Goal: Transaction & Acquisition: Purchase product/service

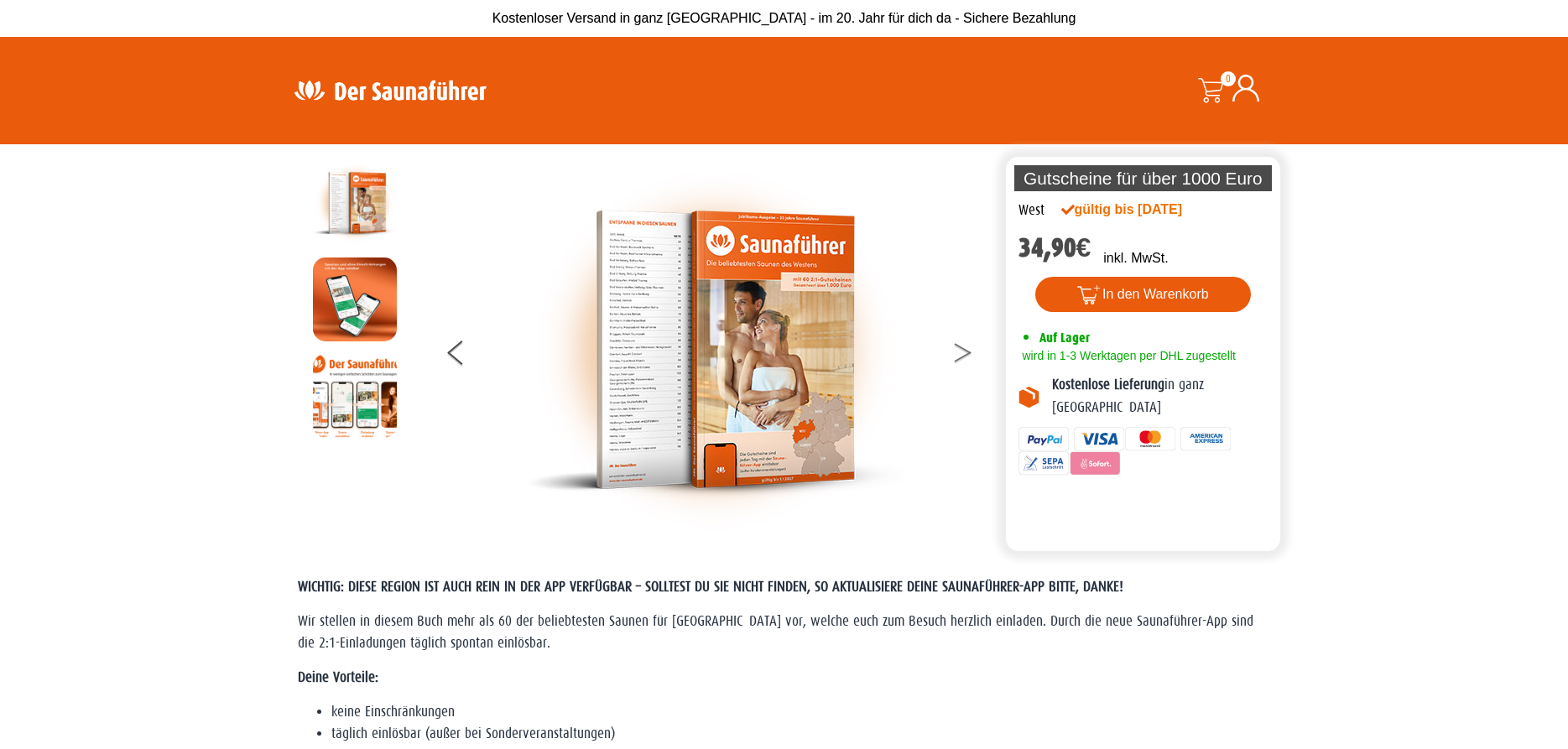
click at [966, 357] on button at bounding box center [973, 356] width 42 height 42
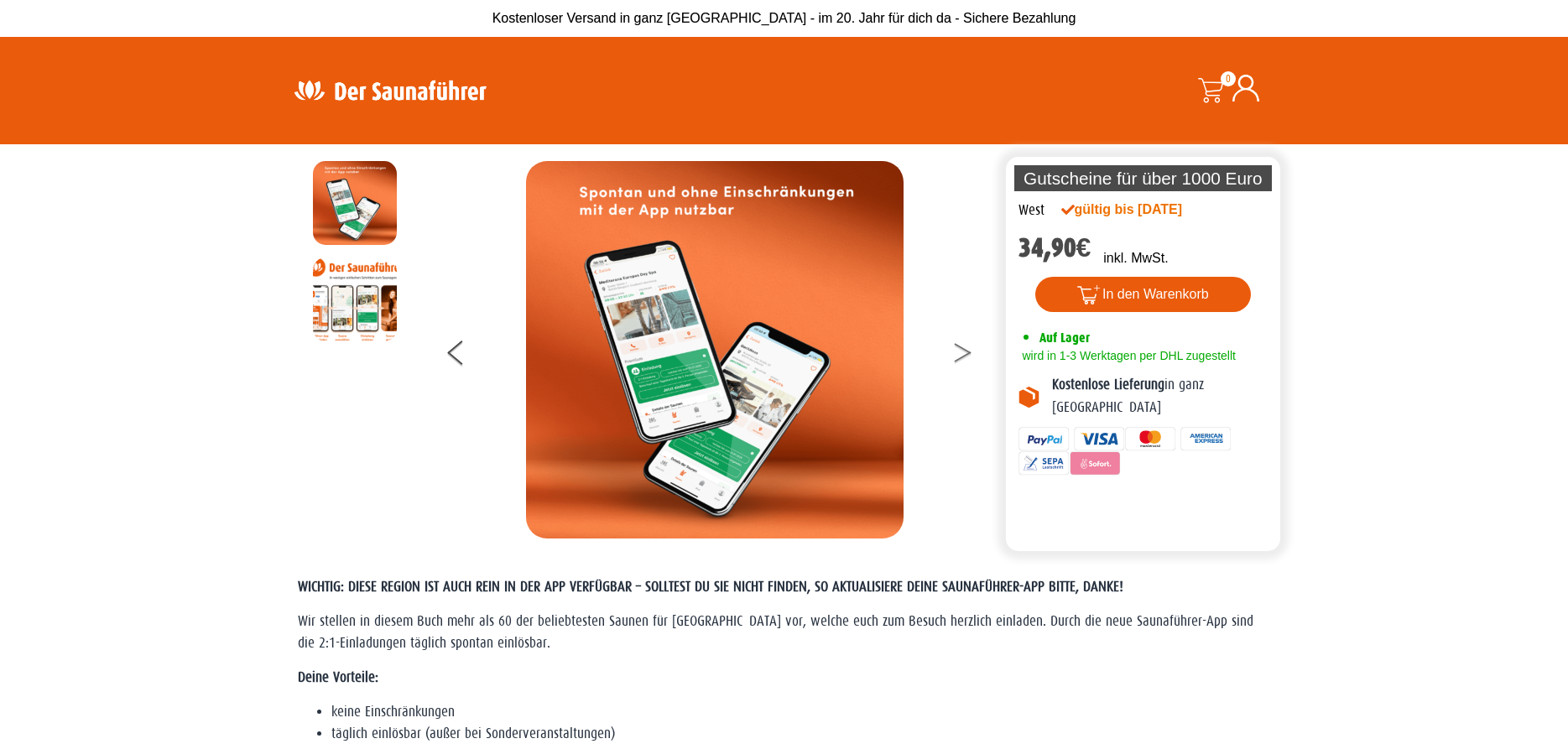
click at [966, 357] on button at bounding box center [973, 356] width 42 height 42
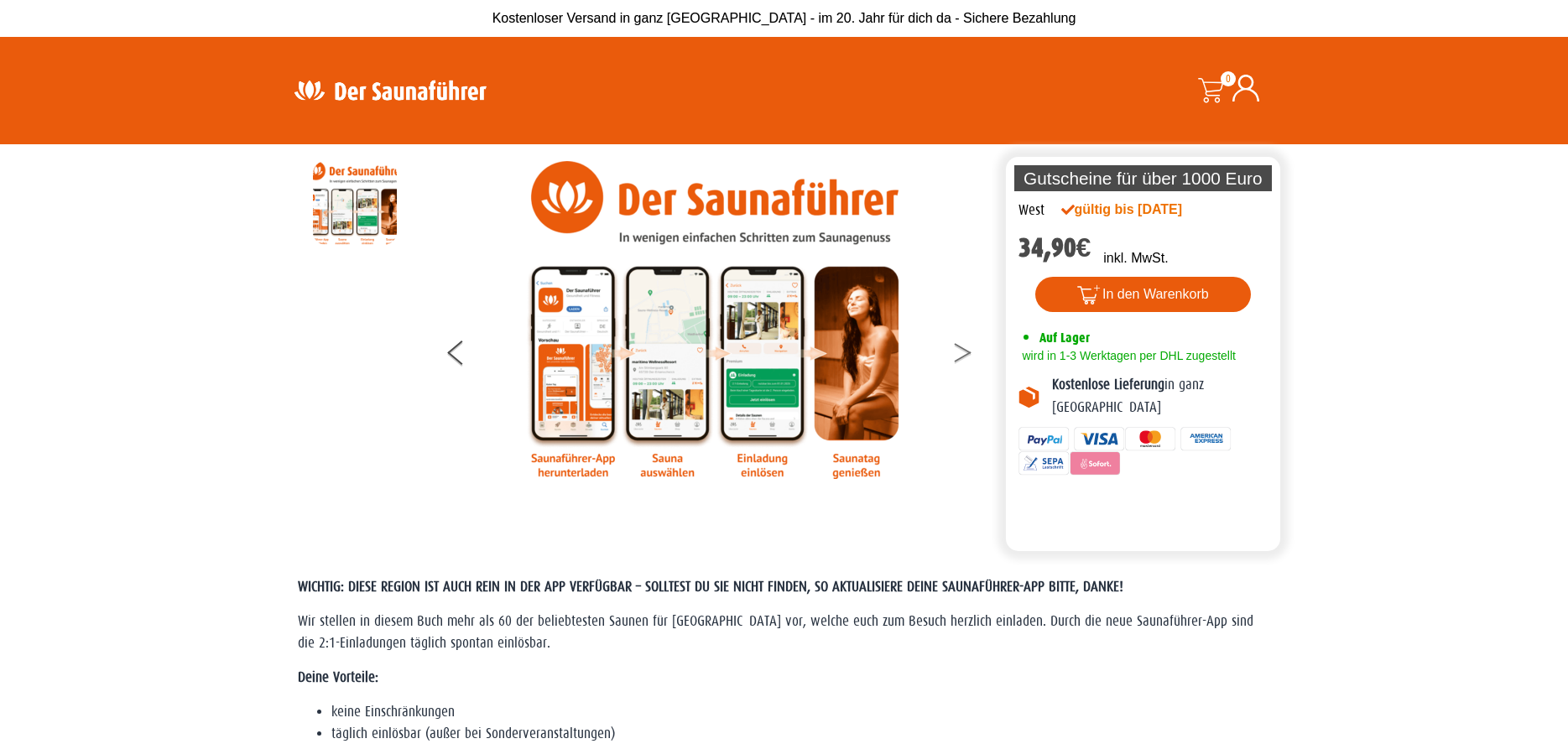
click at [966, 357] on button at bounding box center [973, 356] width 42 height 42
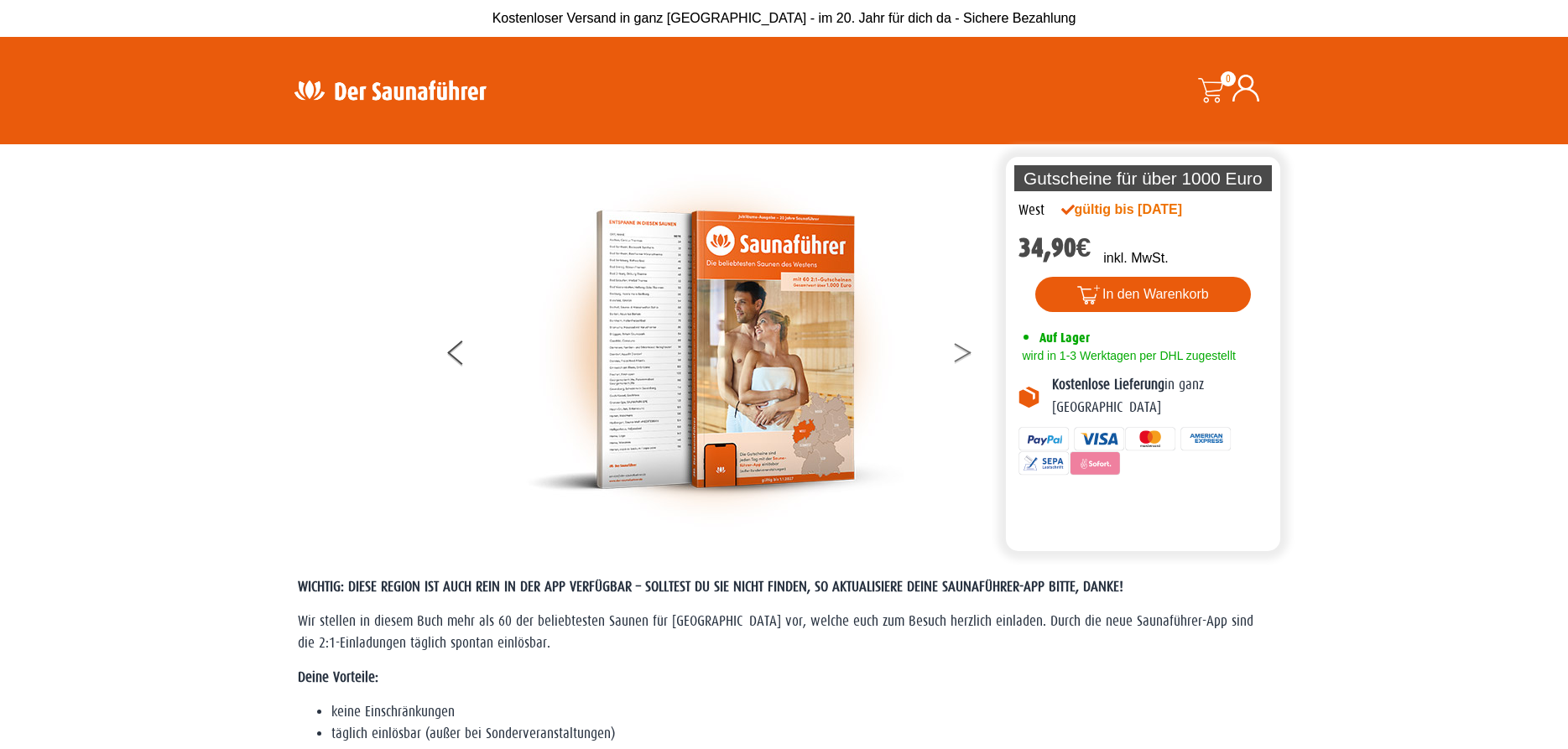
click at [966, 357] on button at bounding box center [973, 356] width 42 height 42
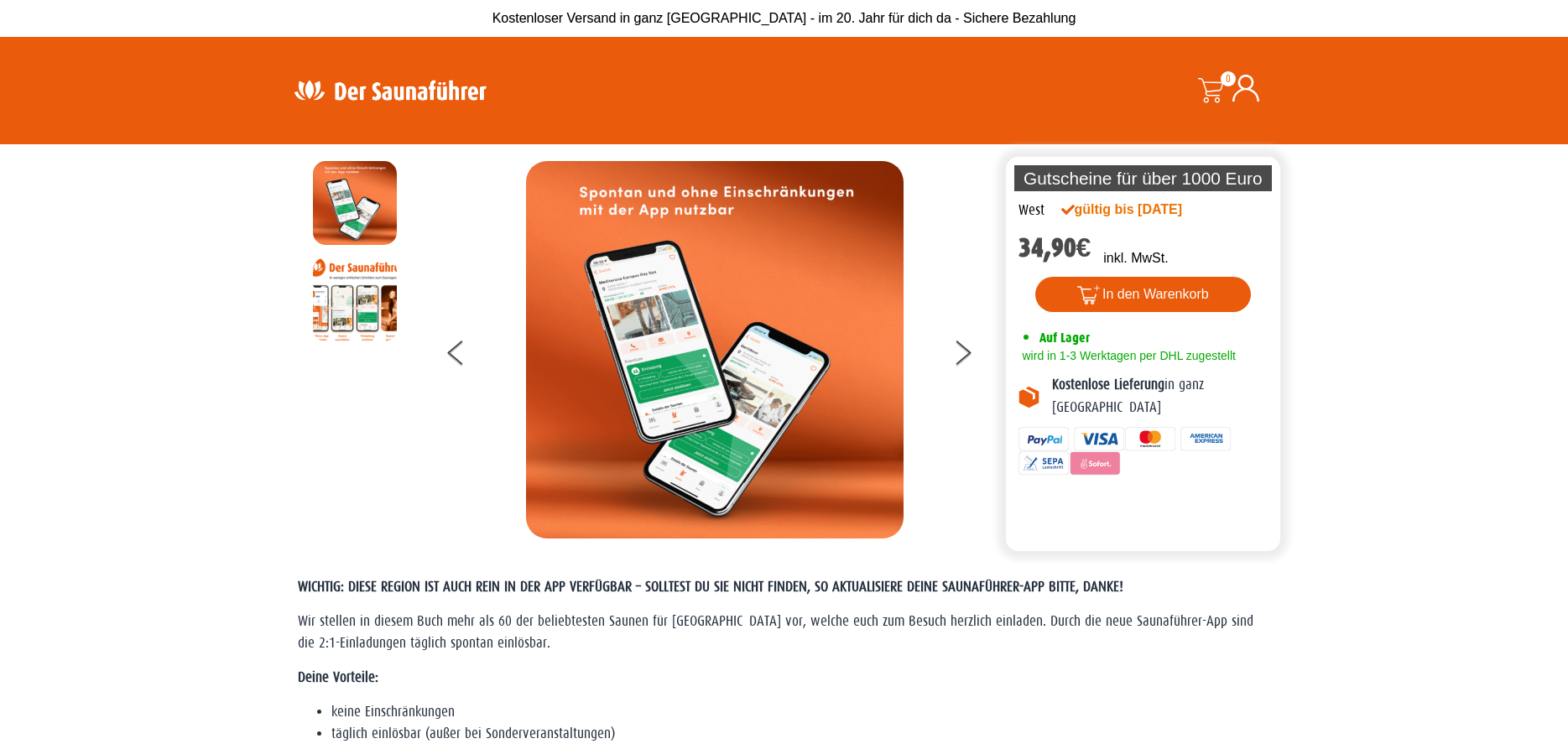
click at [456, 215] on div at bounding box center [715, 350] width 574 height 378
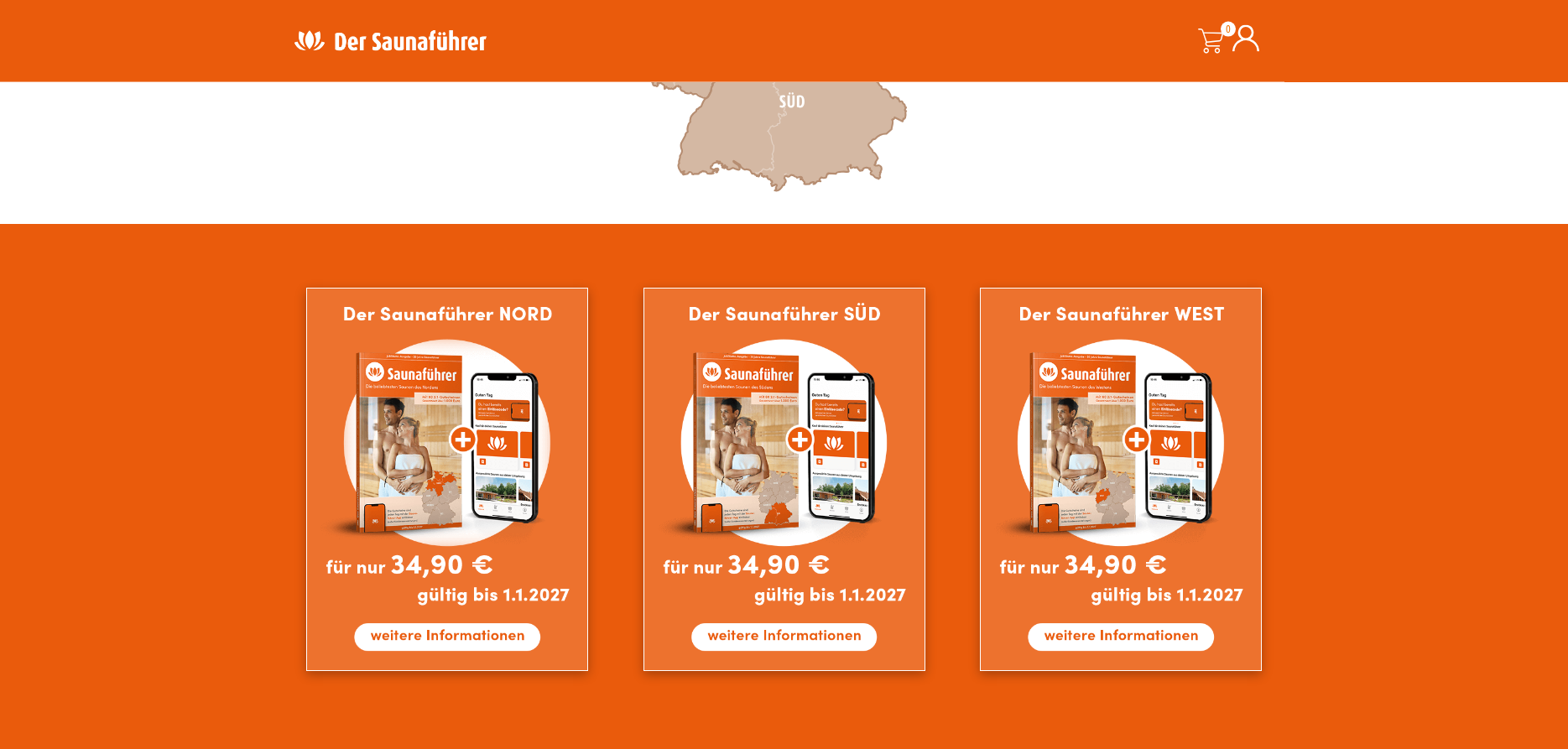
scroll to position [855, 0]
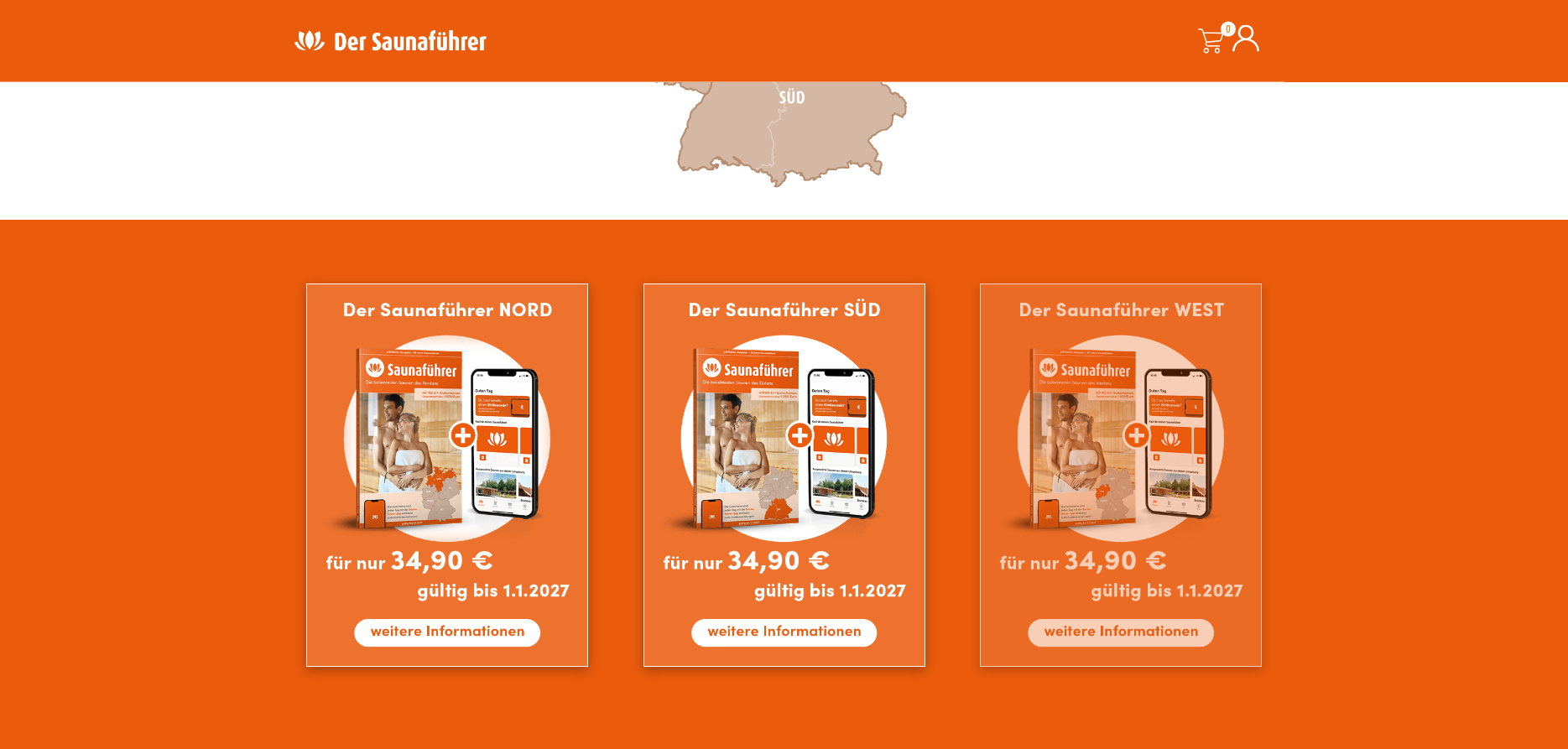
click at [1107, 638] on img at bounding box center [1121, 475] width 282 height 383
